Goal: Information Seeking & Learning: Learn about a topic

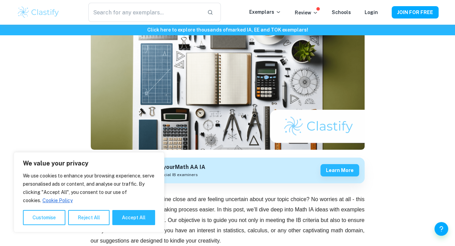
scroll to position [57, 0]
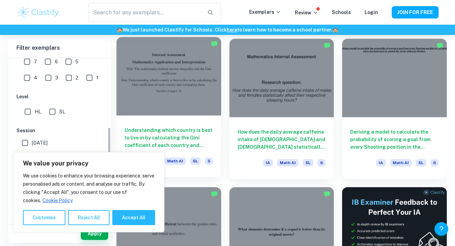
scroll to position [167, 0]
